Goal: Task Accomplishment & Management: Use online tool/utility

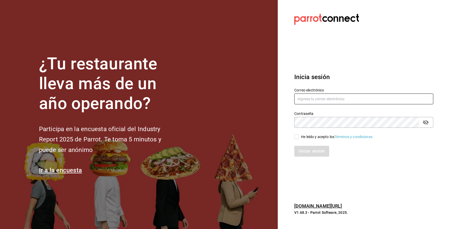
click at [388, 101] on input "text" at bounding box center [363, 99] width 139 height 11
paste input "[PERSON_NAME][EMAIL_ADDRESS][PERSON_NAME][DOMAIN_NAME]"
type input "[PERSON_NAME][EMAIL_ADDRESS][PERSON_NAME][DOMAIN_NAME]"
click at [298, 137] on input "He leído y acepto los Términos y condiciones." at bounding box center [296, 137] width 5 height 5
checkbox input "true"
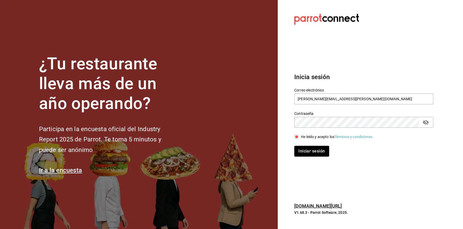
click at [425, 121] on icon "passwordField" at bounding box center [425, 123] width 6 height 6
click at [317, 148] on button "Iniciar sesión" at bounding box center [311, 151] width 35 height 11
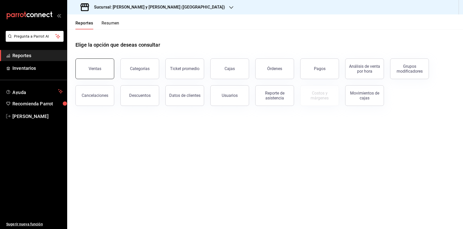
click at [103, 69] on button "Ventas" at bounding box center [94, 69] width 39 height 21
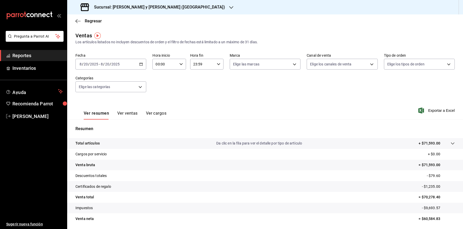
click at [140, 65] on icon "button" at bounding box center [141, 64] width 4 height 4
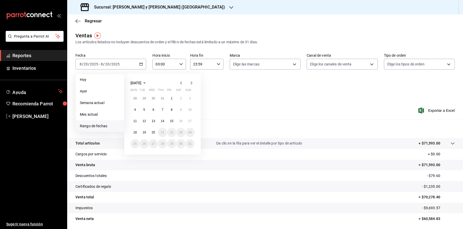
click at [179, 83] on icon "button" at bounding box center [181, 83] width 6 height 6
click at [144, 99] on abbr "1" at bounding box center [144, 99] width 2 height 4
click at [144, 96] on button "1" at bounding box center [143, 98] width 9 height 9
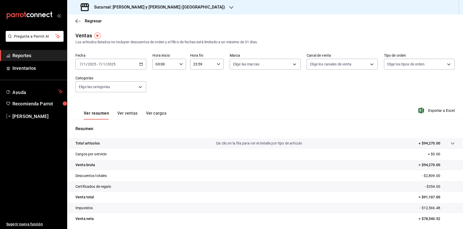
click at [141, 65] on icon "button" at bounding box center [141, 64] width 4 height 4
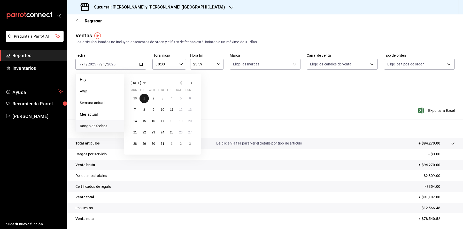
click at [146, 97] on button "1" at bounding box center [143, 98] width 9 height 9
click at [162, 143] on abbr "31" at bounding box center [162, 144] width 3 height 4
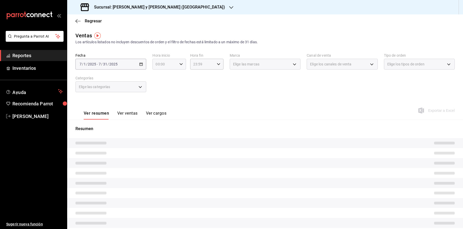
click at [178, 64] on div "00:00 Hora inicio" at bounding box center [168, 64] width 33 height 11
click at [181, 64] on div at bounding box center [231, 114] width 463 height 229
click at [179, 67] on div "00:00 Hora inicio" at bounding box center [168, 64] width 33 height 11
click at [163, 91] on span "05" at bounding box center [160, 91] width 9 height 4
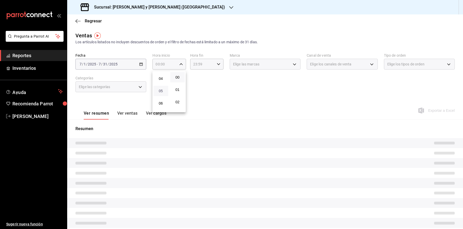
type input "05:00"
click at [162, 90] on span "05" at bounding box center [160, 91] width 9 height 4
click at [180, 78] on span "00" at bounding box center [177, 77] width 9 height 4
click at [196, 84] on div at bounding box center [231, 114] width 463 height 229
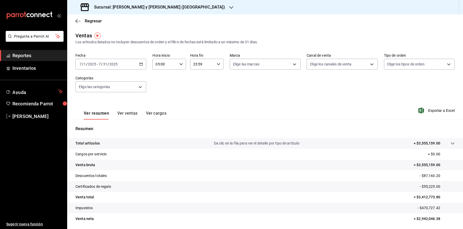
click at [98, 36] on img "button" at bounding box center [97, 36] width 6 height 6
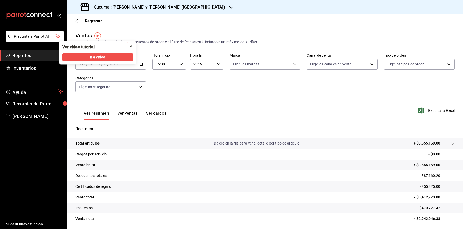
click at [130, 47] on icon "close" at bounding box center [131, 46] width 4 height 4
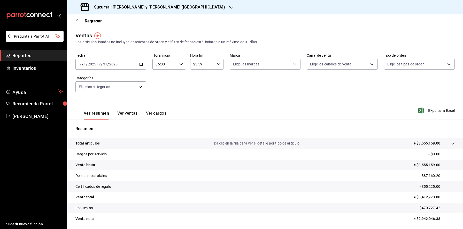
click at [220, 64] on div "23:59 Hora fin" at bounding box center [206, 64] width 33 height 11
click at [199, 81] on span "05" at bounding box center [198, 81] width 9 height 4
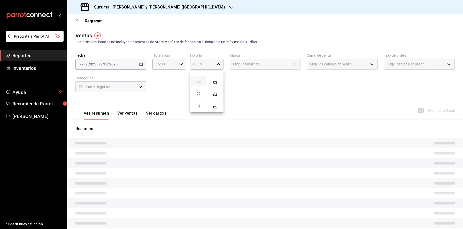
scroll to position [17, 0]
click at [217, 77] on button "01" at bounding box center [215, 73] width 15 height 10
type input "05:01"
click at [235, 80] on div at bounding box center [231, 114] width 463 height 229
click at [231, 92] on div "Fecha 2025-07-01 7 / 1 / 2025 - 2025-07-31 7 / 31 / 2025 Hora inicio 05:00 Hora…" at bounding box center [264, 75] width 379 height 45
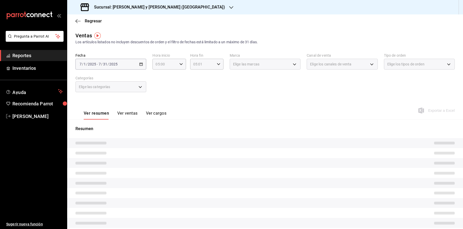
click at [145, 65] on div "2025-07-01 7 / 1 / 2025 - 2025-07-31 7 / 31 / 2025" at bounding box center [110, 64] width 71 height 11
click at [191, 76] on div "Fecha 2025-07-01 7 / 1 / 2025 - 2025-07-31 7 / 31 / 2025 Hora inicio 05:00 Hora…" at bounding box center [264, 75] width 379 height 45
click at [251, 60] on div "Elige las marcas" at bounding box center [264, 64] width 71 height 11
click at [217, 65] on icon "button" at bounding box center [219, 64] width 4 height 4
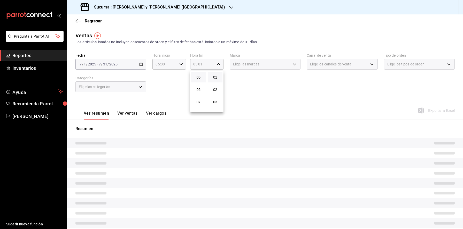
click at [202, 81] on button "05" at bounding box center [198, 77] width 15 height 10
click at [201, 79] on span "05" at bounding box center [198, 77] width 9 height 4
click at [239, 78] on div at bounding box center [231, 114] width 463 height 229
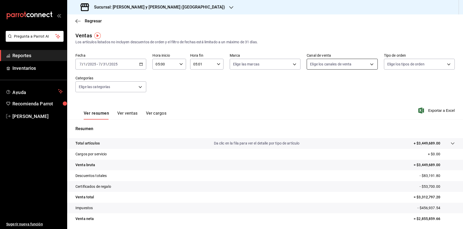
click at [374, 60] on body "Pregunta a Parrot AI Reportes Inventarios Ayuda Recomienda Parrot Cesar Vazquez…" at bounding box center [231, 124] width 463 height 248
click at [325, 103] on span "Punto de venta" at bounding box center [348, 101] width 54 height 5
type input "PARROT"
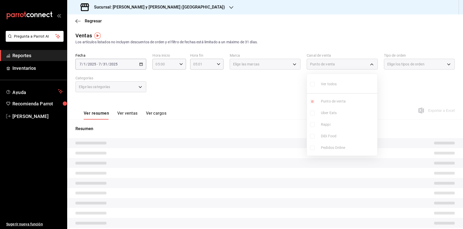
click at [319, 100] on ul "Ver todos Punto de venta Uber Eats Rappi DiDi Food Pedidos Online" at bounding box center [342, 115] width 70 height 82
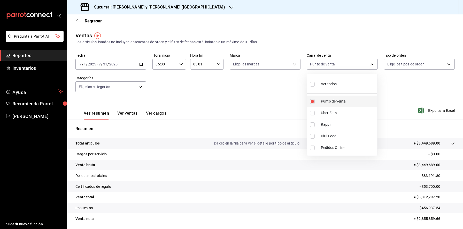
click at [313, 100] on input "checkbox" at bounding box center [312, 101] width 5 height 5
checkbox input "false"
click at [314, 113] on input "checkbox" at bounding box center [312, 113] width 5 height 5
checkbox input "true"
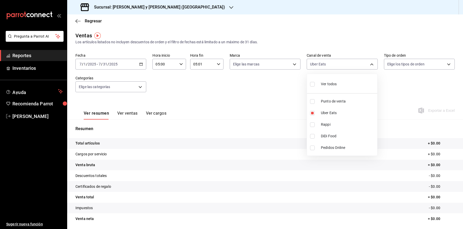
click at [315, 129] on li "Rappi" at bounding box center [342, 125] width 70 height 12
type input "UBER_EATS,RAPPI"
checkbox input "true"
click at [312, 138] on input "checkbox" at bounding box center [312, 136] width 5 height 5
checkbox input "true"
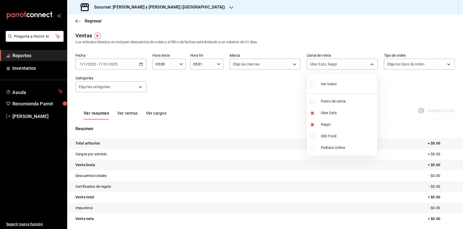
type input "UBER_EATS,RAPPI,DIDI_FOOD"
click at [312, 147] on input "checkbox" at bounding box center [312, 148] width 5 height 5
checkbox input "true"
click at [318, 105] on li "Punto de venta" at bounding box center [342, 102] width 70 height 12
type input "UBER_EATS,RAPPI,DIDI_FOOD,ONLINE,PARROT"
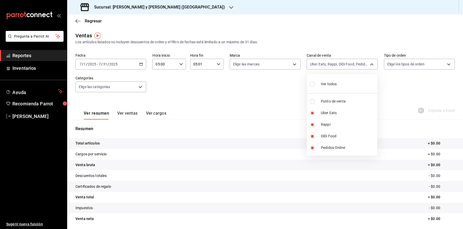
checkbox input "true"
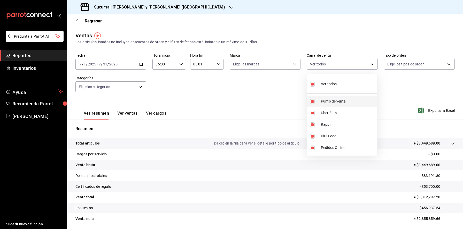
click at [319, 104] on li "Punto de venta" at bounding box center [342, 102] width 70 height 12
type input "UBER_EATS,RAPPI,DIDI_FOOD,ONLINE"
checkbox input "false"
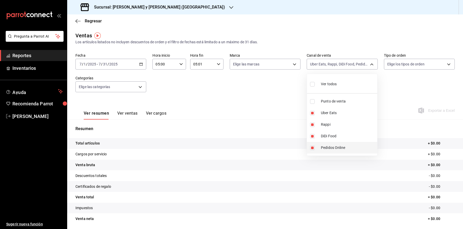
click at [347, 143] on li "Pedidos Online" at bounding box center [342, 148] width 70 height 12
type input "UBER_EATS,RAPPI,DIDI_FOOD"
checkbox input "false"
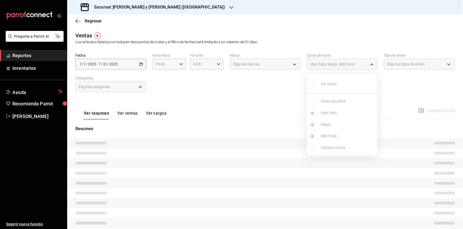
click at [344, 133] on ul "Ver todos Punto de venta Uber Eats Rappi DiDi Food Pedidos Online" at bounding box center [342, 115] width 70 height 82
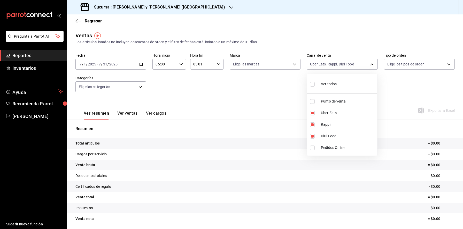
click at [344, 133] on li "DiDi Food" at bounding box center [342, 137] width 70 height 12
type input "UBER_EATS,RAPPI"
checkbox input "false"
click at [336, 127] on span "Rappi" at bounding box center [348, 124] width 54 height 5
type input "UBER_EATS"
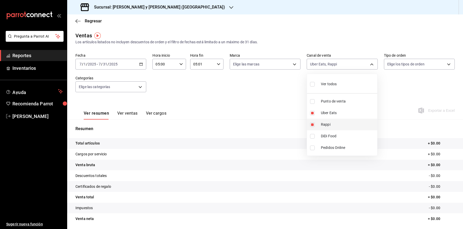
checkbox input "false"
click at [337, 114] on span "Uber Eats" at bounding box center [348, 112] width 54 height 5
checkbox input "false"
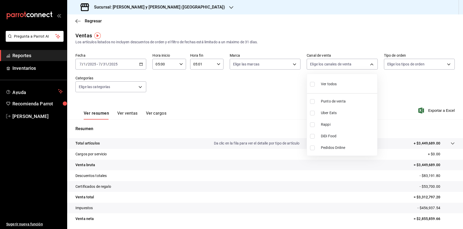
click at [371, 66] on div at bounding box center [231, 114] width 463 height 229
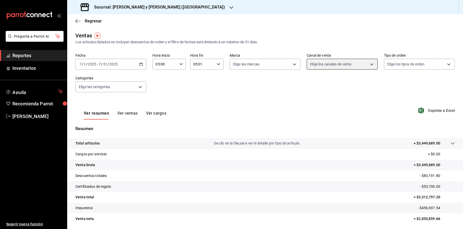
scroll to position [18, 0]
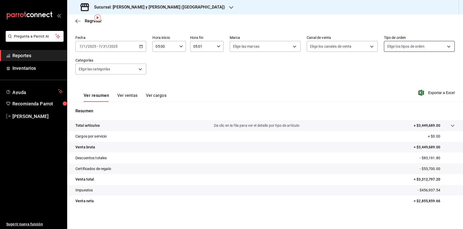
click at [416, 45] on body "Pregunta a Parrot AI Reportes Inventarios Ayuda Recomienda Parrot Cesar Vazquez…" at bounding box center [231, 124] width 463 height 248
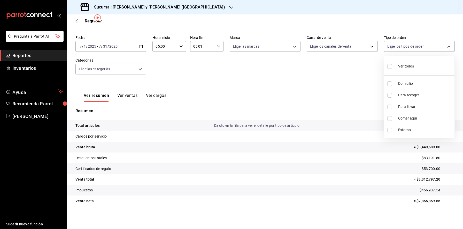
click at [391, 85] on input "checkbox" at bounding box center [389, 84] width 5 height 5
checkbox input "true"
click at [391, 92] on li "Para recoger" at bounding box center [419, 96] width 70 height 12
type input "ba680d0a-1f34-4b04-824e-6ad3acaf04f7,2b77cb70-5460-4e10-9e7c-e3f2a48e8b4b"
checkbox input "true"
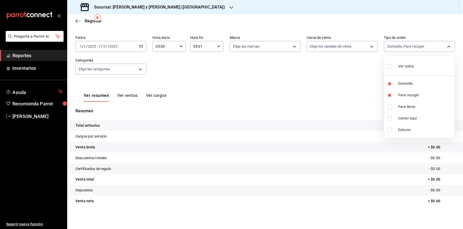
click at [389, 104] on li "Para llevar" at bounding box center [419, 107] width 70 height 12
type input "ba680d0a-1f34-4b04-824e-6ad3acaf04f7,2b77cb70-5460-4e10-9e7c-e3f2a48e8b4b,02b75…"
checkbox input "true"
click at [359, 92] on div at bounding box center [231, 114] width 463 height 229
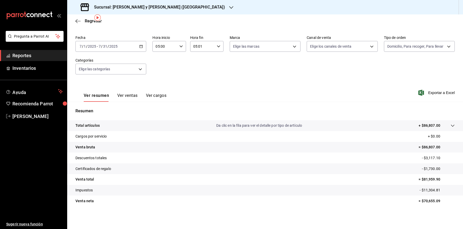
click at [441, 52] on div "Fecha 2025-07-01 7 / 1 / 2025 - 2025-07-31 7 / 31 / 2025 Hora inicio 05:00 Hora…" at bounding box center [264, 57] width 379 height 45
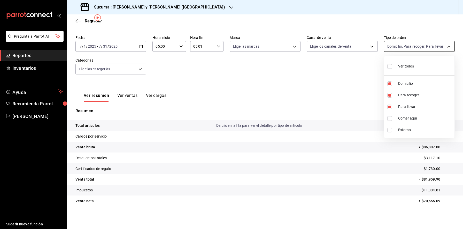
click at [441, 49] on body "Pregunta a Parrot AI Reportes Inventarios Ayuda Recomienda Parrot Cesar Vazquez…" at bounding box center [231, 124] width 463 height 248
click at [441, 49] on div at bounding box center [231, 114] width 463 height 229
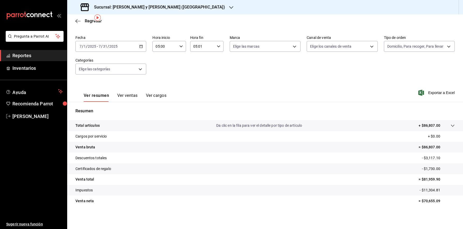
click at [122, 79] on div "Fecha 2025-07-01 7 / 1 / 2025 - 2025-07-31 7 / 31 / 2025 Hora inicio 05:00 Hora…" at bounding box center [264, 57] width 379 height 45
click at [123, 75] on div "Fecha 2025-07-01 7 / 1 / 2025 - 2025-07-31 7 / 31 / 2025 Hora inicio 05:00 Hora…" at bounding box center [264, 57] width 379 height 45
click at [124, 74] on body "Pregunta a Parrot AI Reportes Inventarios Ayuda Recomienda Parrot Cesar Vazquez…" at bounding box center [231, 124] width 463 height 248
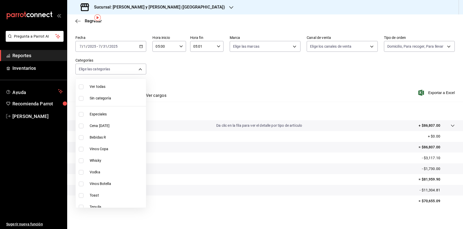
click at [130, 71] on div at bounding box center [231, 114] width 463 height 229
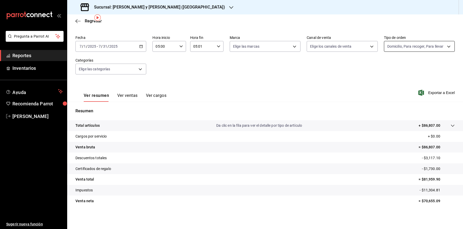
click at [421, 49] on body "Pregunta a Parrot AI Reportes Inventarios Ayuda Recomienda Parrot Cesar Vazquez…" at bounding box center [231, 124] width 463 height 248
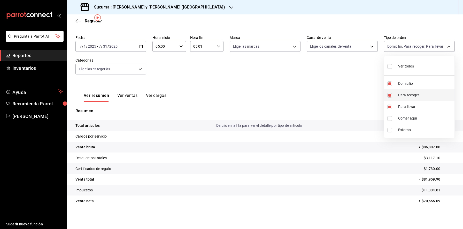
click at [393, 100] on li "Para recoger" at bounding box center [419, 96] width 70 height 12
type input "ba680d0a-1f34-4b04-824e-6ad3acaf04f7,02b750ad-7e4a-494d-8de2-f7426d729134"
checkbox input "false"
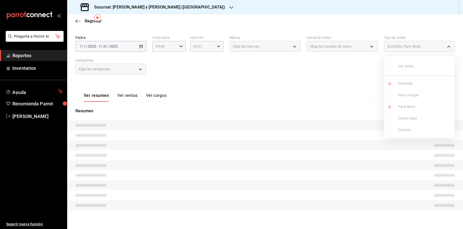
click at [395, 108] on ul "Ver todos Domicilio Para recoger Para llevar Comer aqui Externo" at bounding box center [419, 97] width 70 height 82
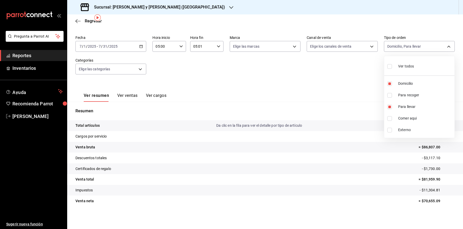
click at [395, 108] on li "Para llevar" at bounding box center [419, 107] width 70 height 12
type input "ba680d0a-1f34-4b04-824e-6ad3acaf04f7"
checkbox input "false"
click at [396, 84] on li "Domicilio" at bounding box center [419, 84] width 70 height 12
checkbox input "false"
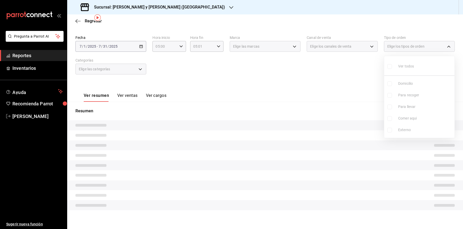
click at [449, 46] on div at bounding box center [231, 114] width 463 height 229
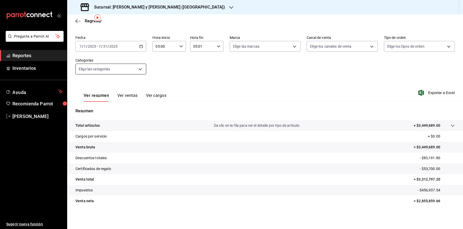
click at [138, 67] on body "Pregunta a Parrot AI Reportes Inventarios Ayuda Recomienda Parrot Cesar Vazquez…" at bounding box center [231, 124] width 463 height 248
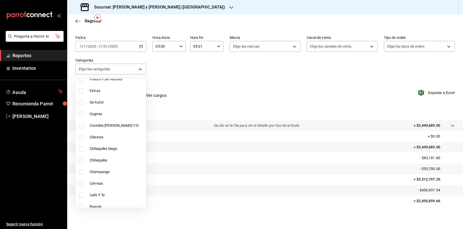
scroll to position [354, 0]
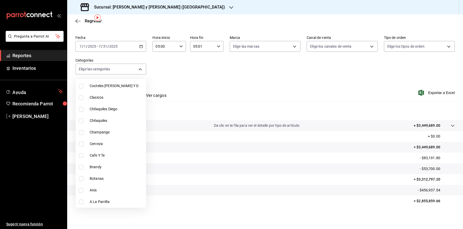
click at [141, 70] on div at bounding box center [231, 114] width 463 height 229
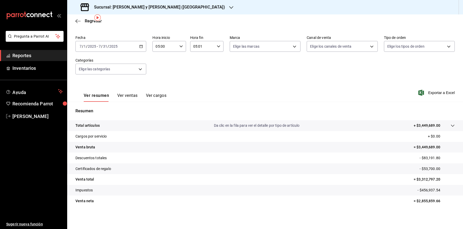
click at [229, 7] on icon "button" at bounding box center [231, 7] width 4 height 4
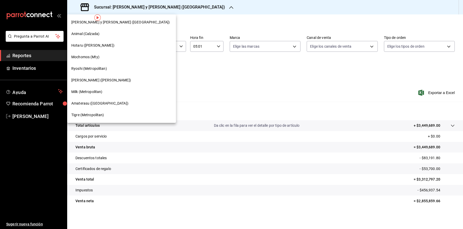
click at [168, 9] on div at bounding box center [231, 114] width 463 height 229
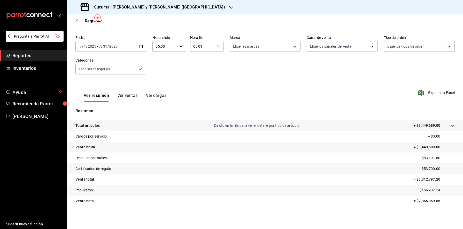
click at [229, 7] on icon "button" at bounding box center [231, 7] width 4 height 4
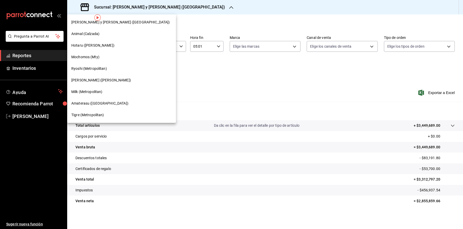
click at [160, 80] on div at bounding box center [231, 114] width 463 height 229
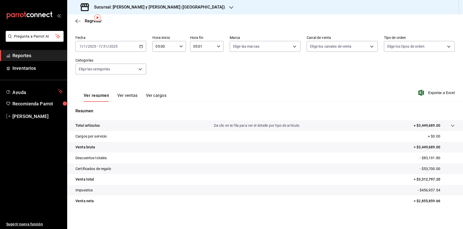
click at [171, 7] on div "Sucursal: Lazaro y Diego (Metropolitan)" at bounding box center [153, 7] width 164 height 14
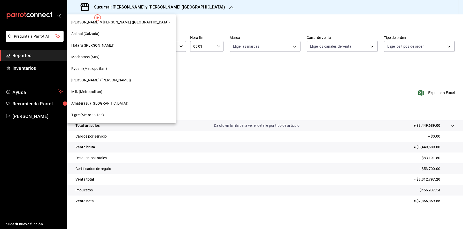
click at [172, 7] on div at bounding box center [231, 114] width 463 height 229
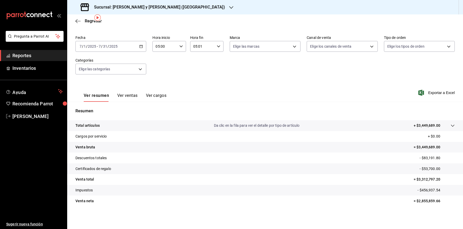
click at [165, 12] on div "Sucursal: Lazaro y Diego (Metropolitan)" at bounding box center [153, 7] width 164 height 14
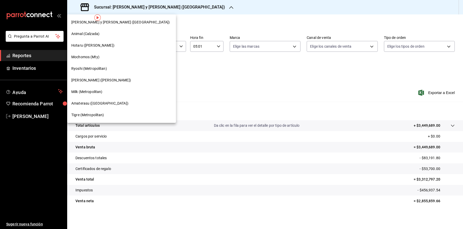
click at [161, 84] on div at bounding box center [231, 114] width 463 height 229
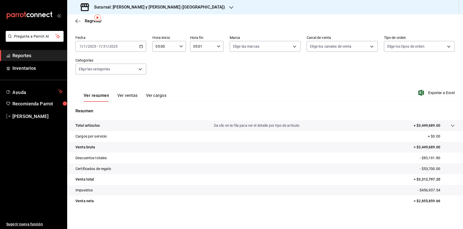
click at [229, 7] on icon "button" at bounding box center [231, 7] width 4 height 3
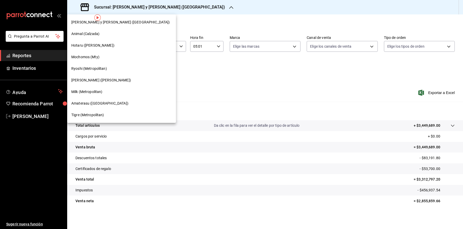
click at [173, 13] on div at bounding box center [231, 114] width 463 height 229
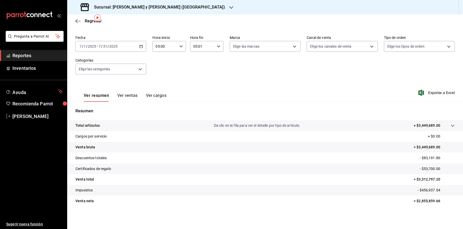
scroll to position [0, 0]
